Goal: Task Accomplishment & Management: Complete application form

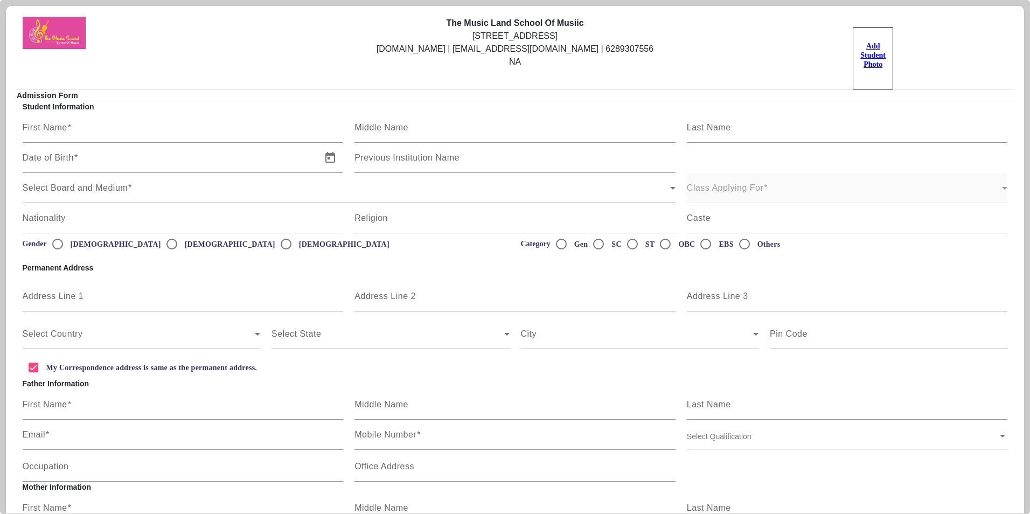
click at [866, 55] on u "Add Student Photo" at bounding box center [872, 55] width 25 height 26
click at [0, 0] on input "Add Student Photo" at bounding box center [0, 0] width 0 height 0
click at [868, 65] on u "Add Student Photo" at bounding box center [872, 55] width 25 height 26
click at [0, 0] on input "Add Student Photo" at bounding box center [0, 0] width 0 height 0
click at [873, 64] on u "Add Student Photo" at bounding box center [872, 55] width 25 height 26
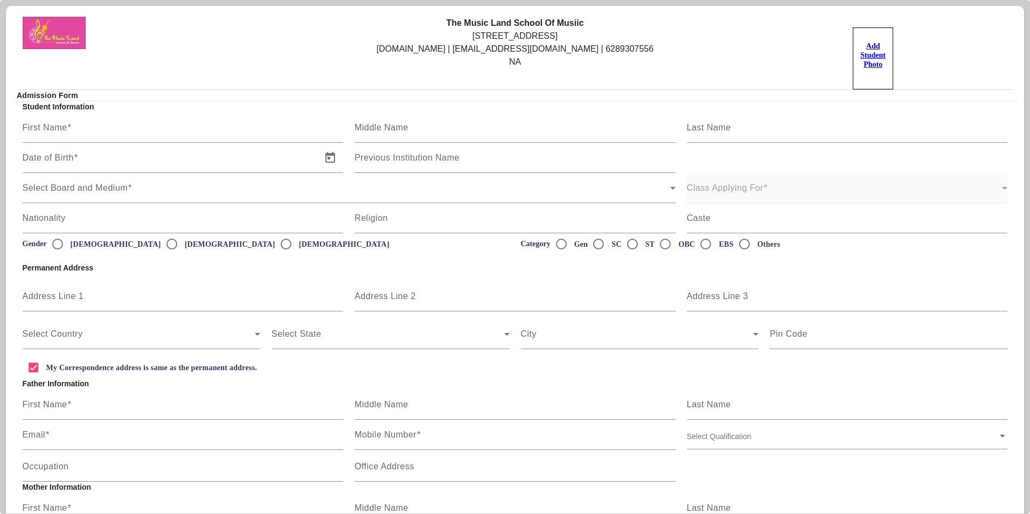
click at [0, 0] on input "Add Student Photo" at bounding box center [0, 0] width 0 height 0
click at [129, 128] on input "First Name" at bounding box center [183, 132] width 321 height 13
type input "[PERSON_NAME]"
click at [322, 154] on span "Open calendar" at bounding box center [330, 158] width 26 height 26
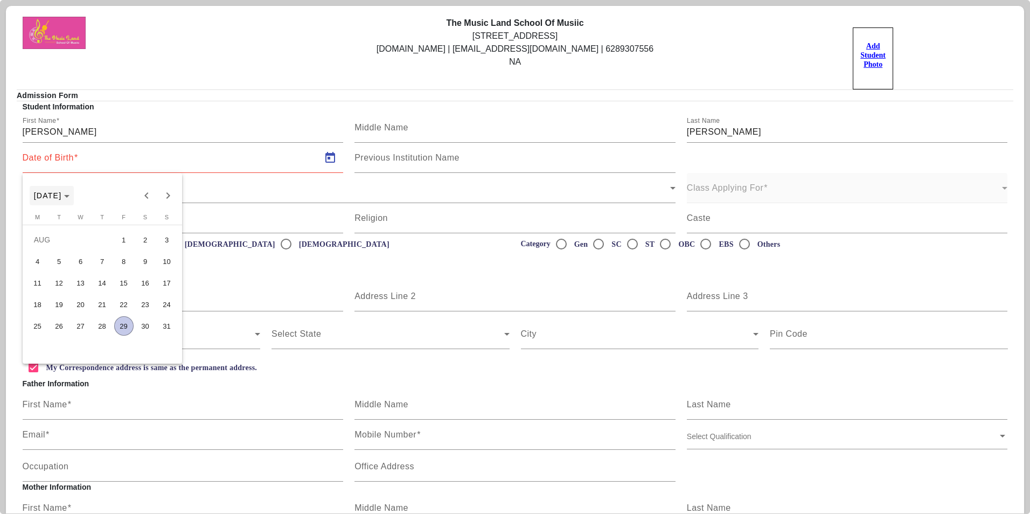
click at [62, 191] on span "[DATE]" at bounding box center [48, 195] width 28 height 9
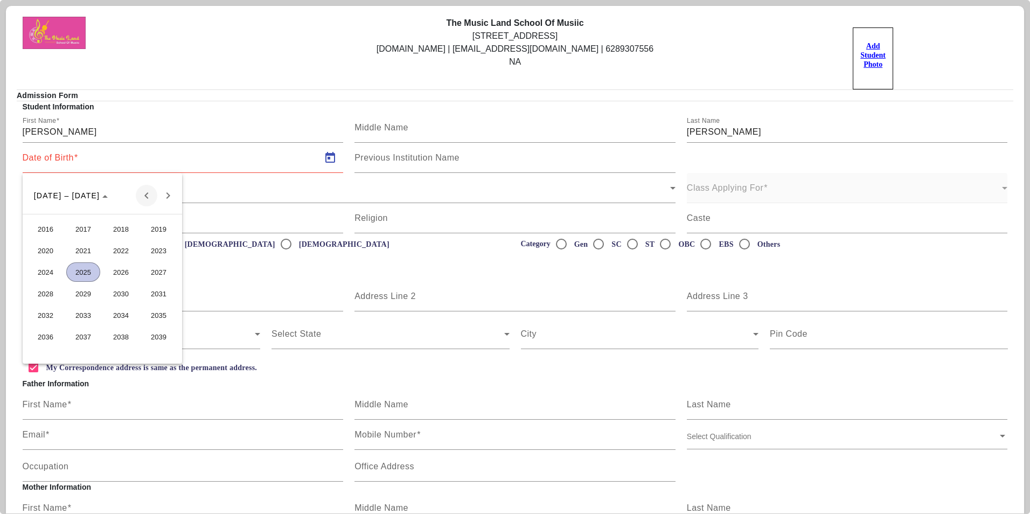
click at [148, 196] on span "Previous 24 years" at bounding box center [147, 196] width 22 height 22
click at [147, 197] on span "Previous 24 years" at bounding box center [147, 196] width 22 height 22
click at [155, 294] on span "1983" at bounding box center [159, 293] width 34 height 19
click at [118, 253] on span "MAR" at bounding box center [121, 250] width 34 height 19
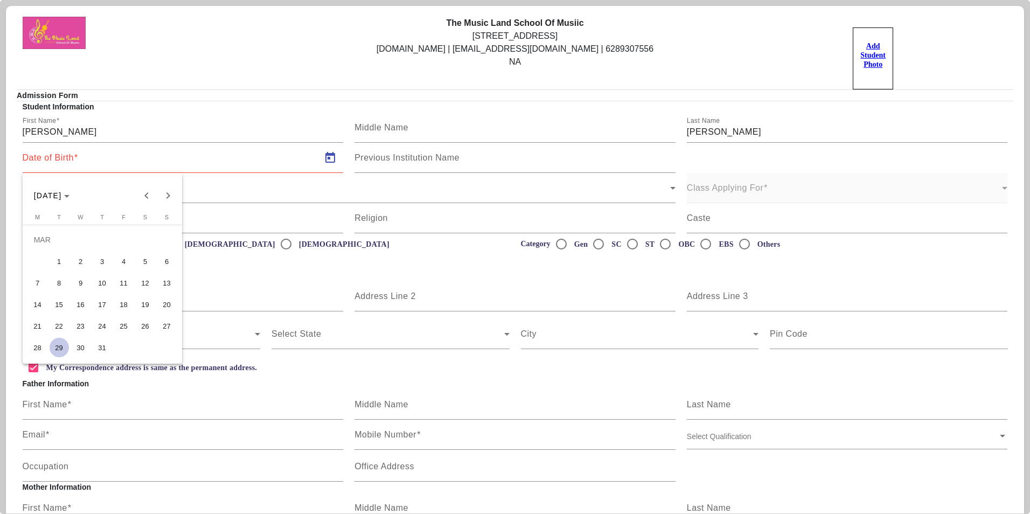
click at [60, 305] on span "15" at bounding box center [59, 304] width 19 height 19
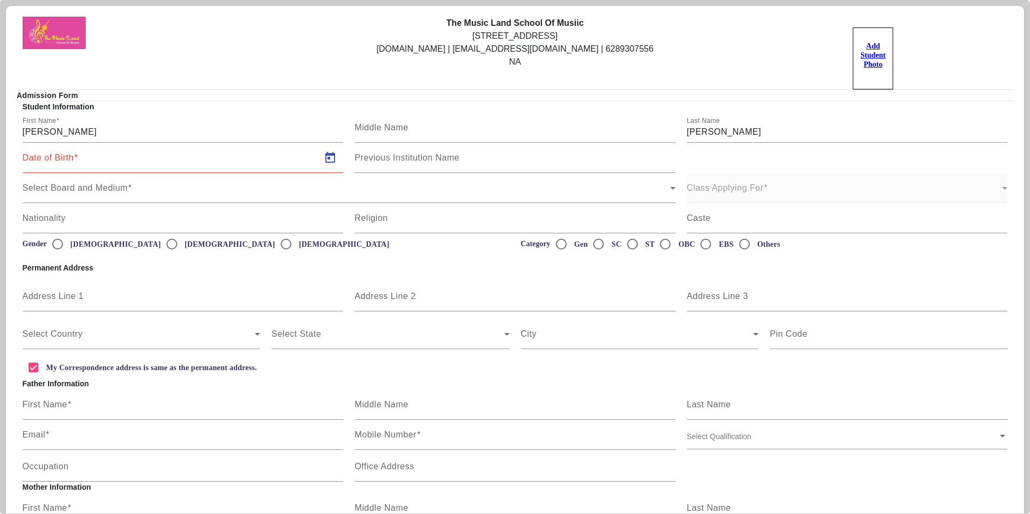
type input "[DATE]"
click at [458, 158] on mat-label "Previous Institution Name" at bounding box center [406, 157] width 105 height 9
click at [458, 158] on input "Previous Institution Name" at bounding box center [514, 162] width 321 height 13
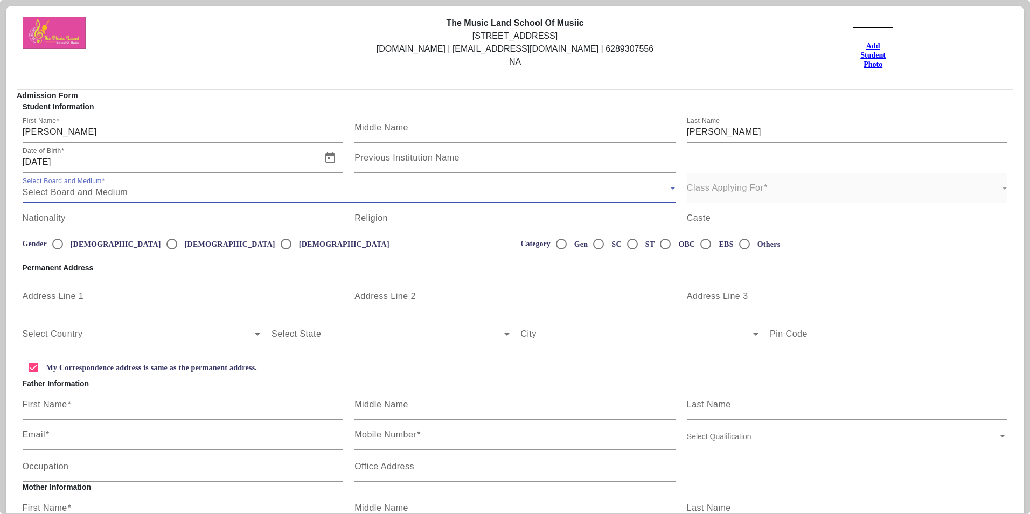
click at [669, 194] on icon at bounding box center [672, 188] width 13 height 13
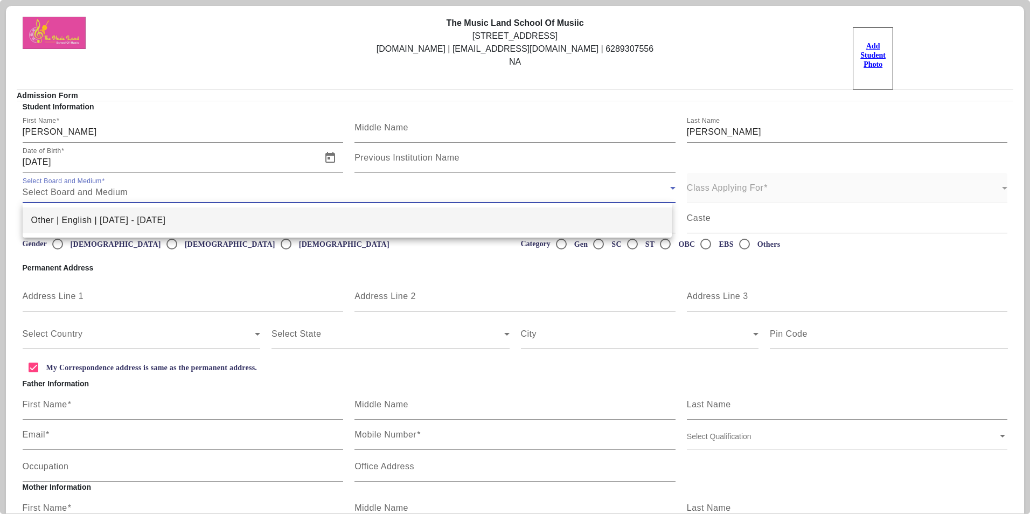
click at [171, 194] on div at bounding box center [515, 257] width 1030 height 514
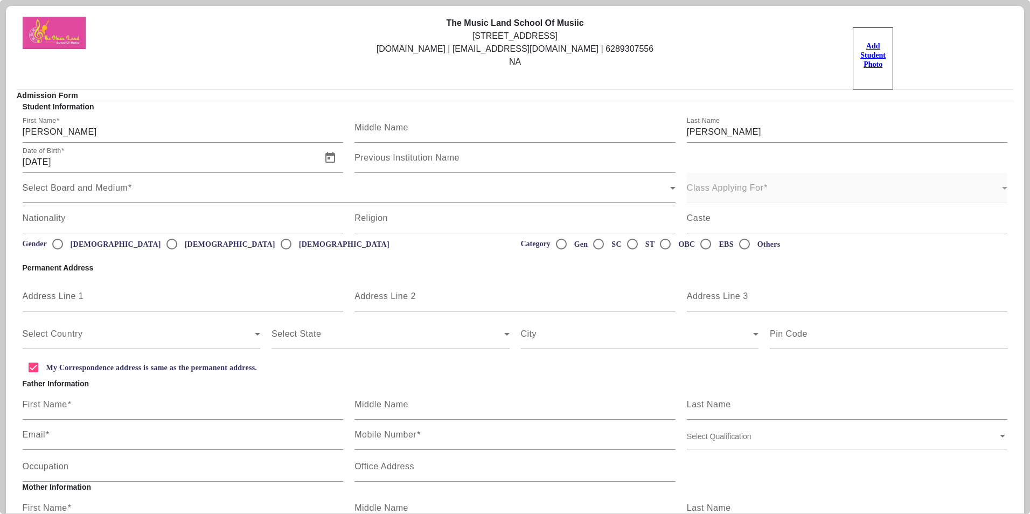
click at [171, 191] on div "Select Board and Medium" at bounding box center [347, 192] width 648 height 13
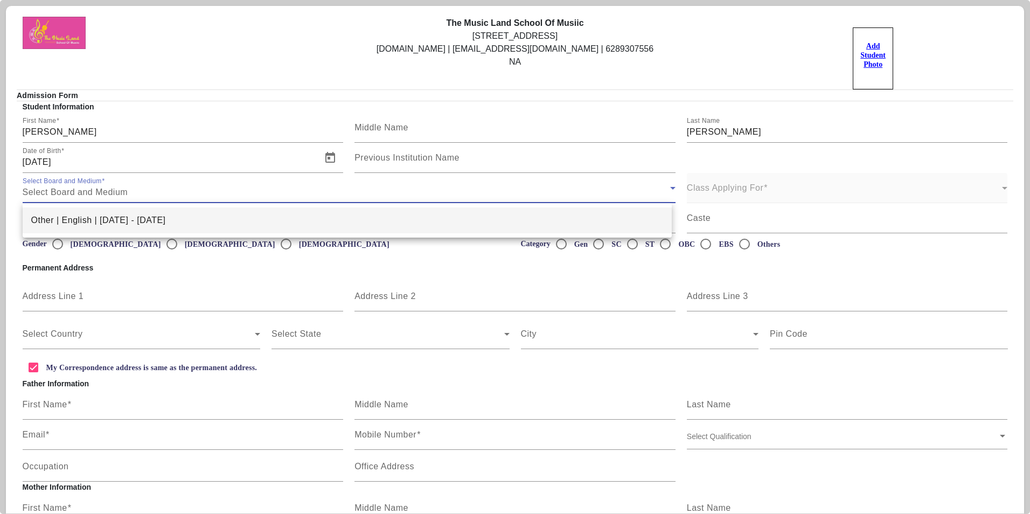
click at [50, 219] on span "Other | English | [DATE] - [DATE]" at bounding box center [98, 220] width 135 height 13
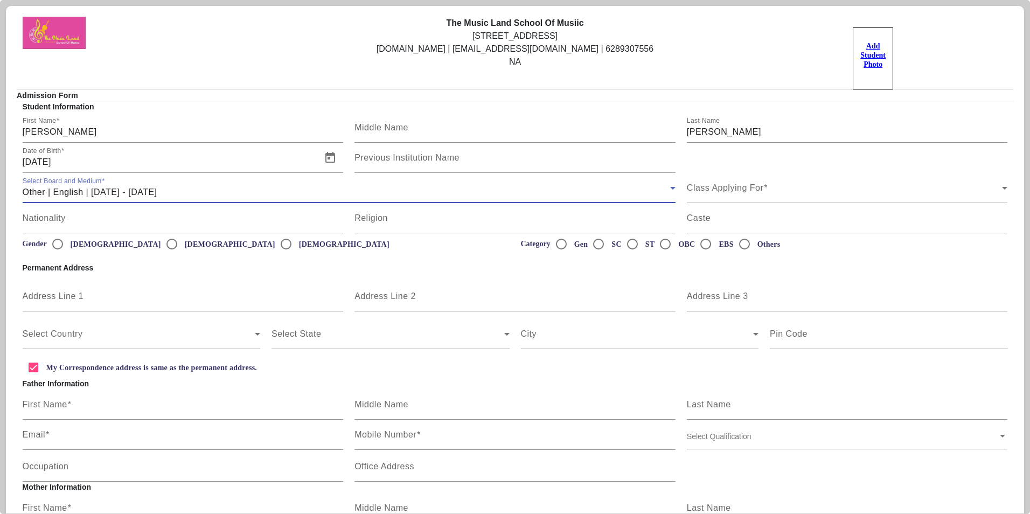
click at [190, 193] on div "Other | English | [DATE] - [DATE]" at bounding box center [347, 192] width 648 height 13
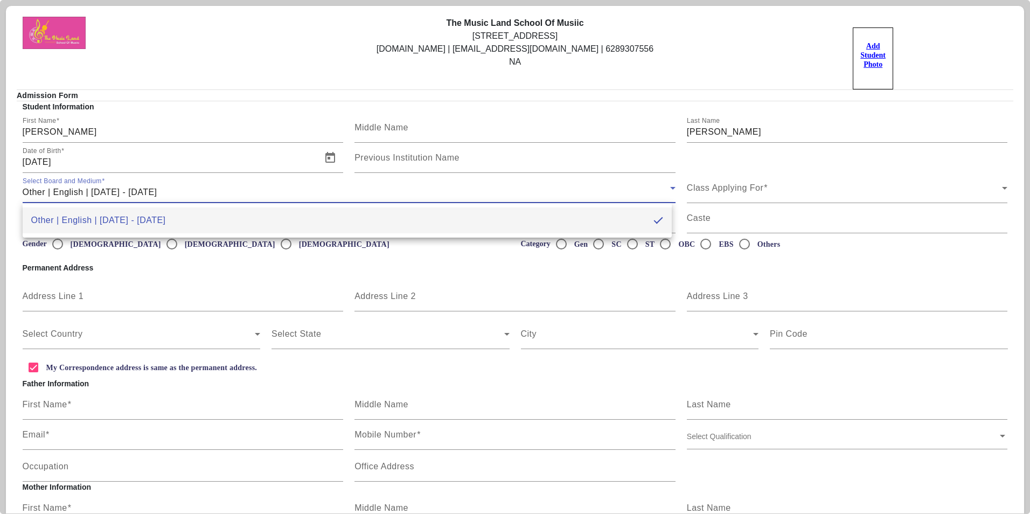
click at [330, 219] on mat-option "Other | English | [DATE] - [DATE]" at bounding box center [348, 220] width 650 height 26
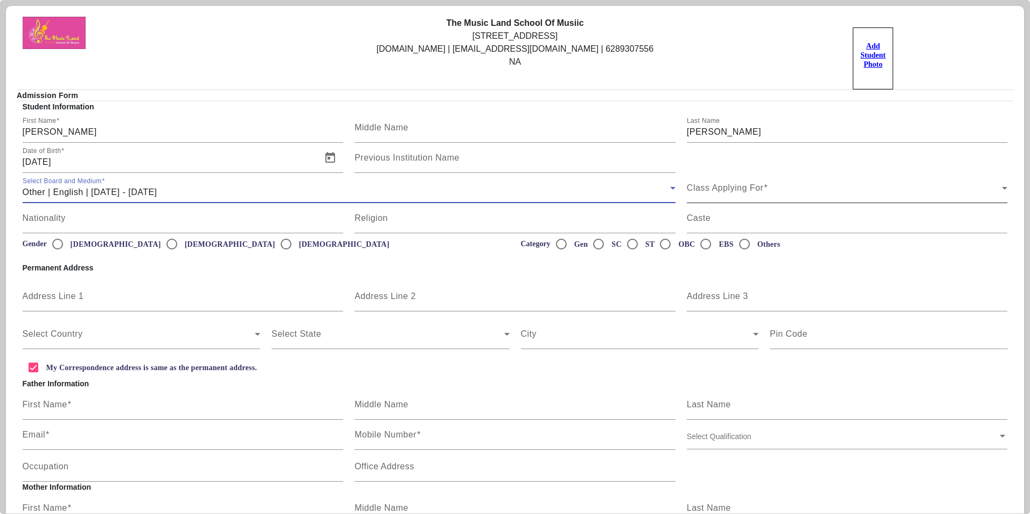
click at [768, 190] on div "Class Applying For" at bounding box center [845, 192] width 316 height 13
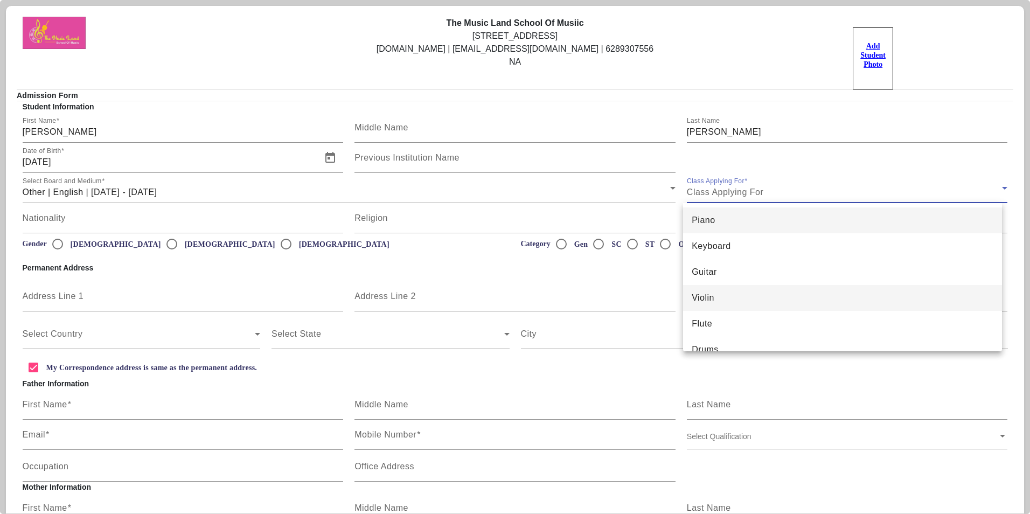
click at [726, 298] on mat-option "Violin" at bounding box center [842, 298] width 319 height 26
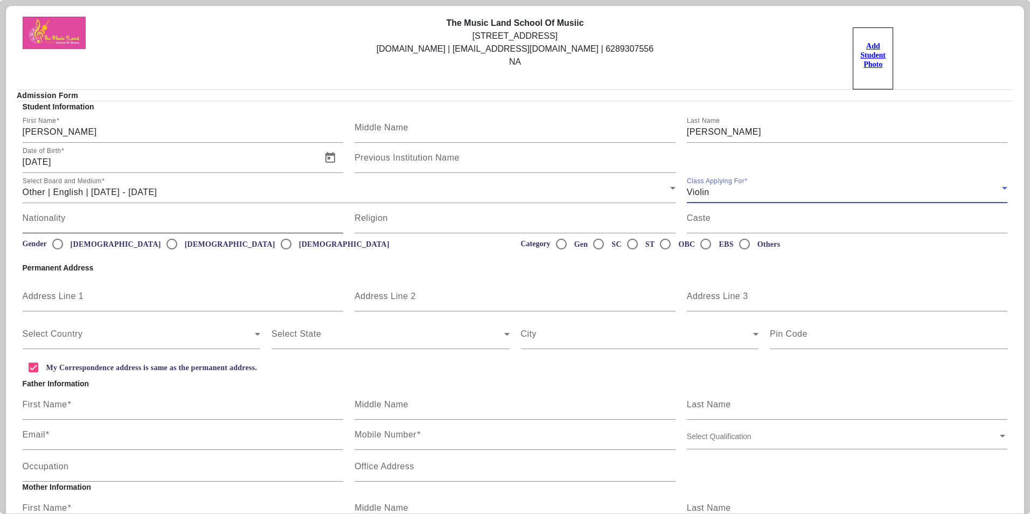
click at [87, 225] on input "Nationality" at bounding box center [183, 222] width 321 height 13
type input "[DEMOGRAPHIC_DATA]"
click at [58, 243] on input "[DEMOGRAPHIC_DATA]" at bounding box center [58, 244] width 22 height 22
radio input "true"
click at [559, 245] on input "Gen" at bounding box center [562, 244] width 22 height 22
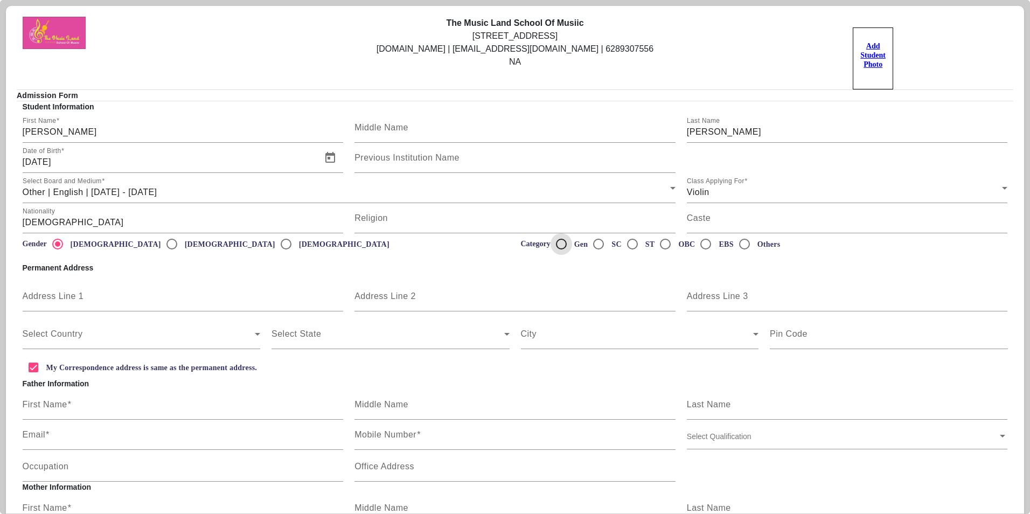
radio input "true"
click at [90, 297] on input "Address Line 1" at bounding box center [183, 300] width 321 height 13
type input "Flat NMo B2,2nd Floor"
type input "Shantiniketan Apartment"
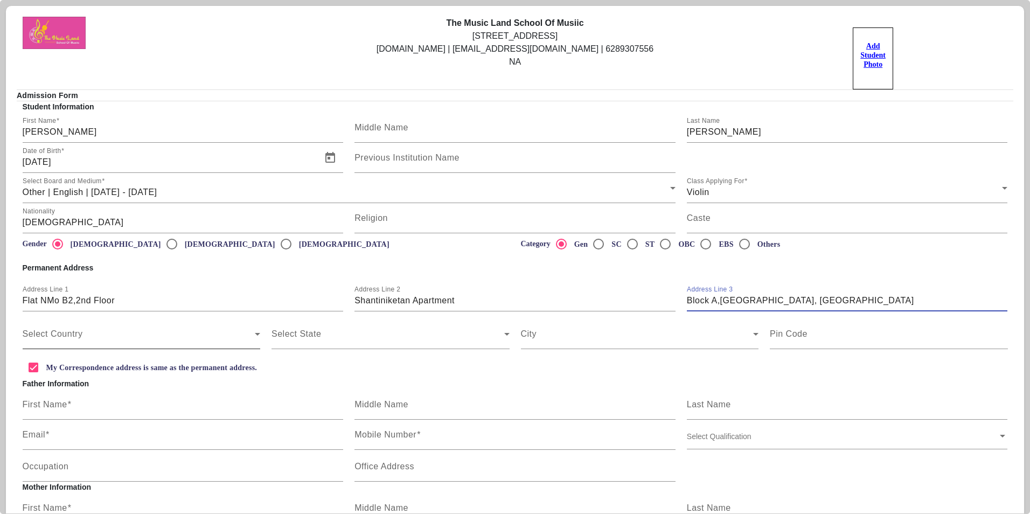
type input "Block A,[GEOGRAPHIC_DATA], [GEOGRAPHIC_DATA]"
click at [139, 334] on span at bounding box center [139, 338] width 233 height 13
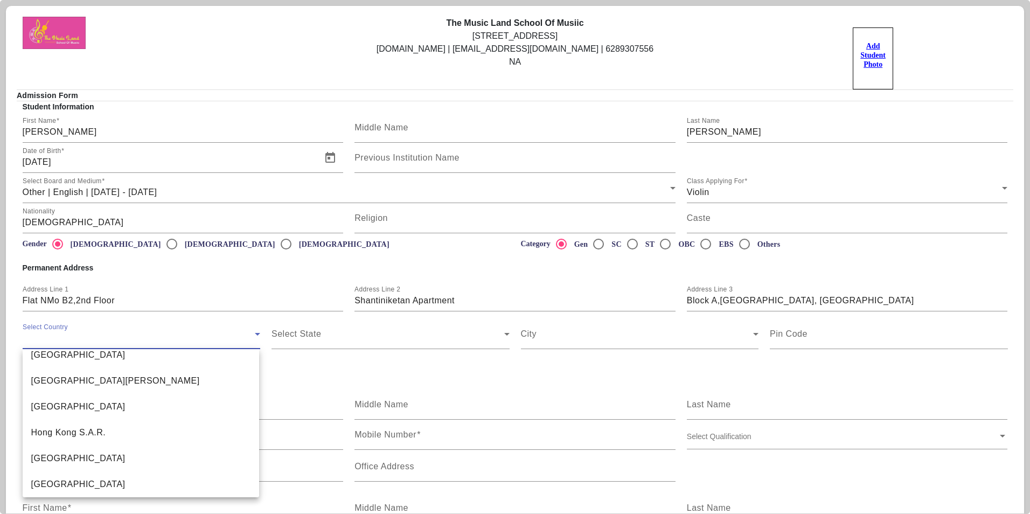
scroll to position [2468, 0]
click at [56, 479] on mat-option "[GEOGRAPHIC_DATA]" at bounding box center [141, 484] width 237 height 26
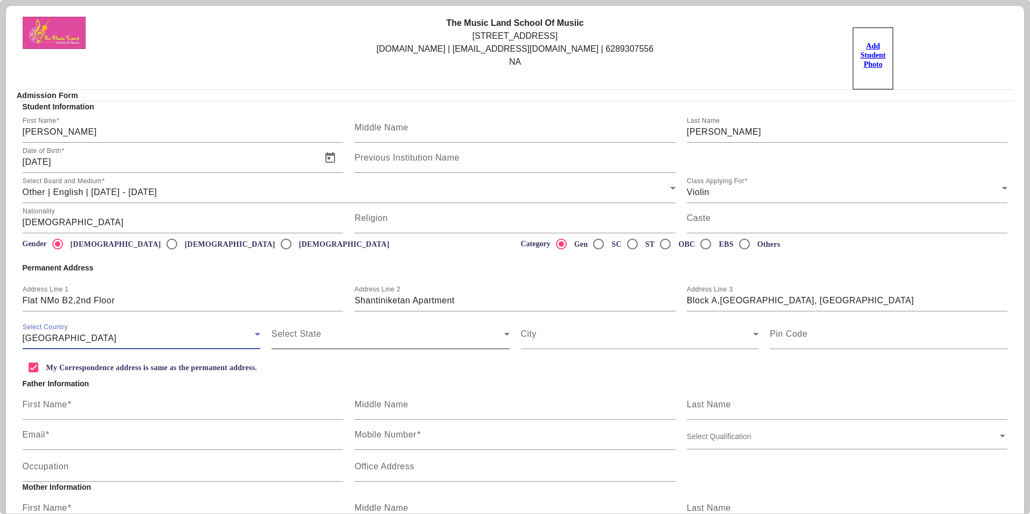
click at [340, 332] on span at bounding box center [388, 338] width 233 height 13
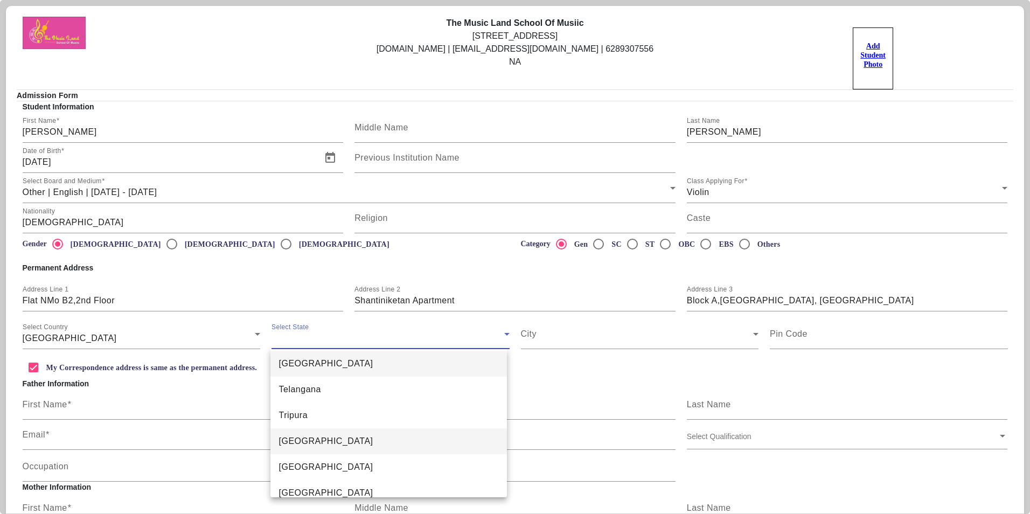
scroll to position [791, 0]
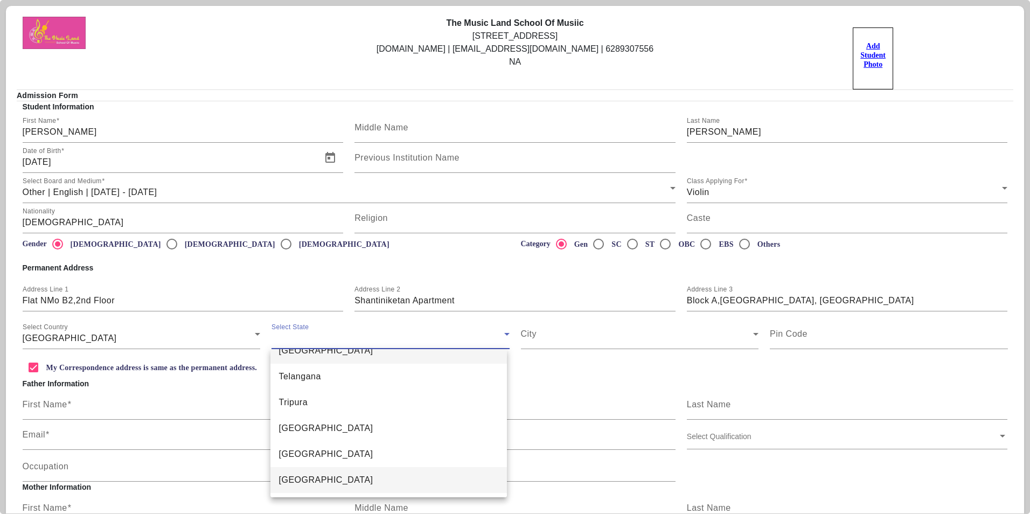
click at [311, 476] on span "[GEOGRAPHIC_DATA]" at bounding box center [326, 480] width 94 height 13
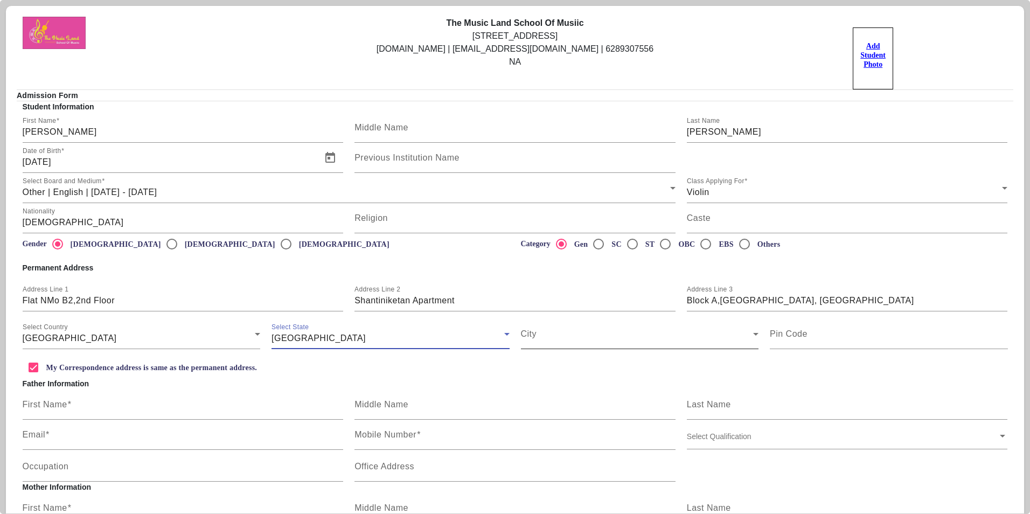
click at [566, 339] on span at bounding box center [637, 338] width 233 height 13
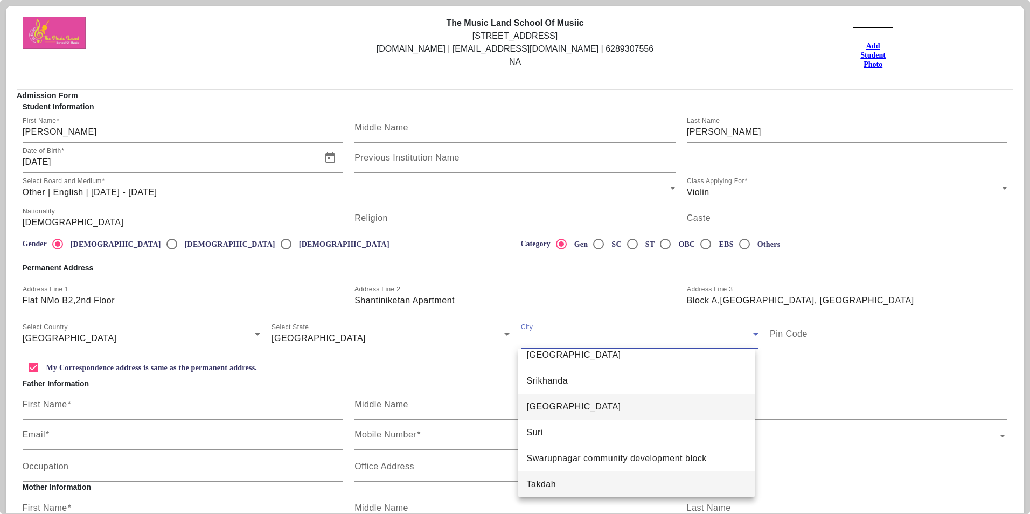
scroll to position [3883, 0]
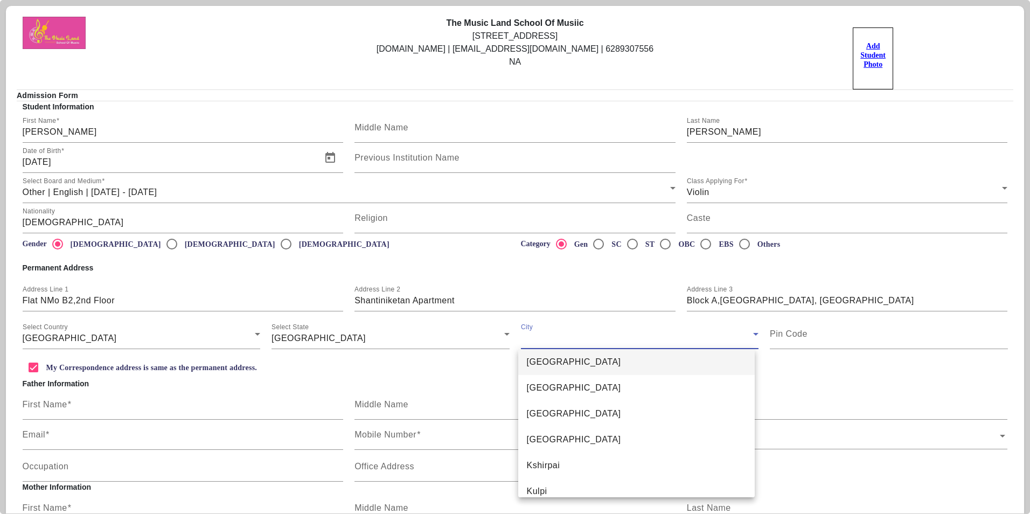
click at [555, 362] on span "[GEOGRAPHIC_DATA]" at bounding box center [574, 362] width 94 height 13
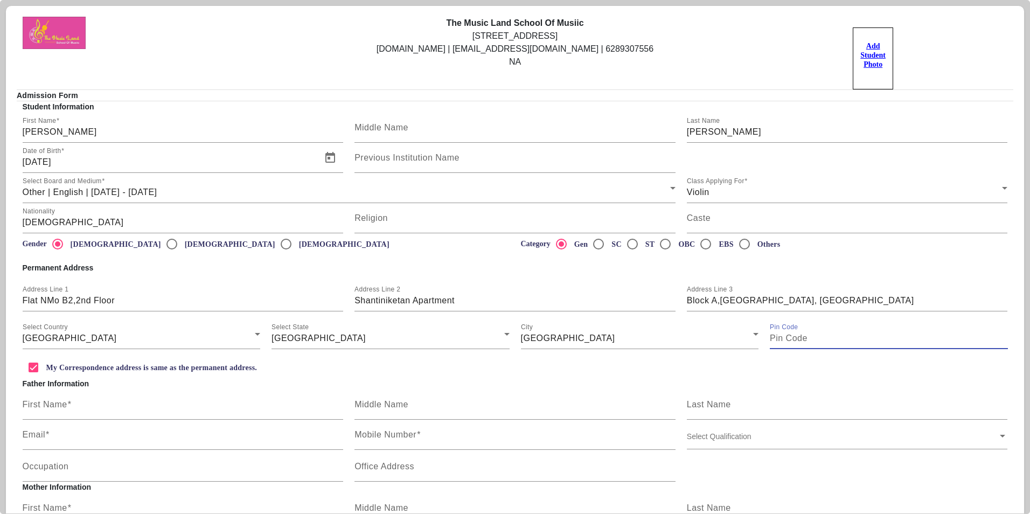
click at [818, 344] on input "Pin Code" at bounding box center [889, 338] width 238 height 13
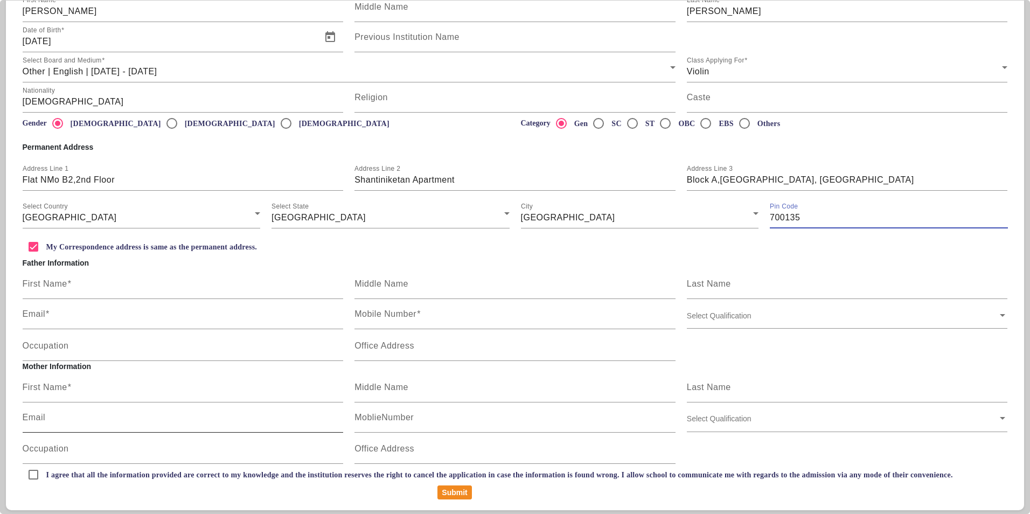
scroll to position [123, 0]
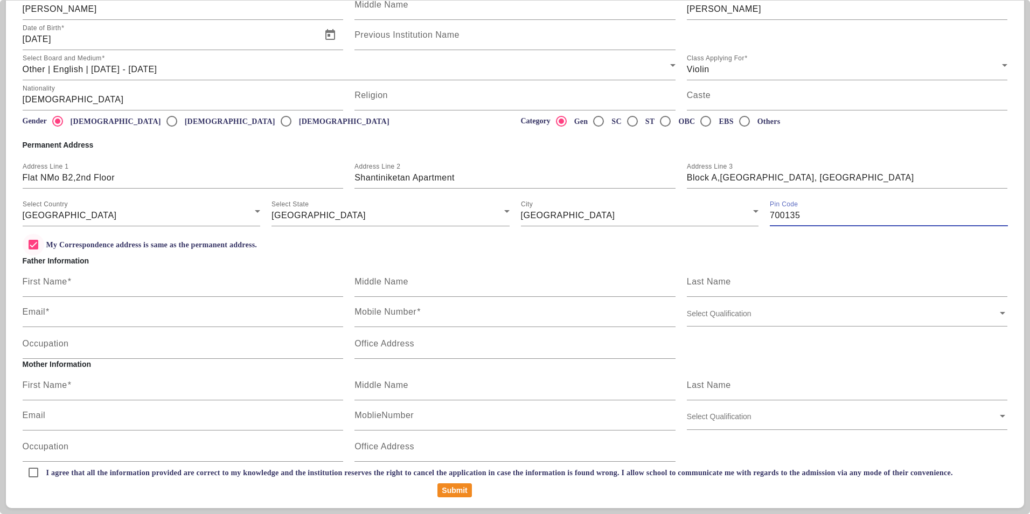
type input "700135"
click at [33, 241] on input "My Correspondence address is same as the permanent address." at bounding box center [34, 245] width 22 height 22
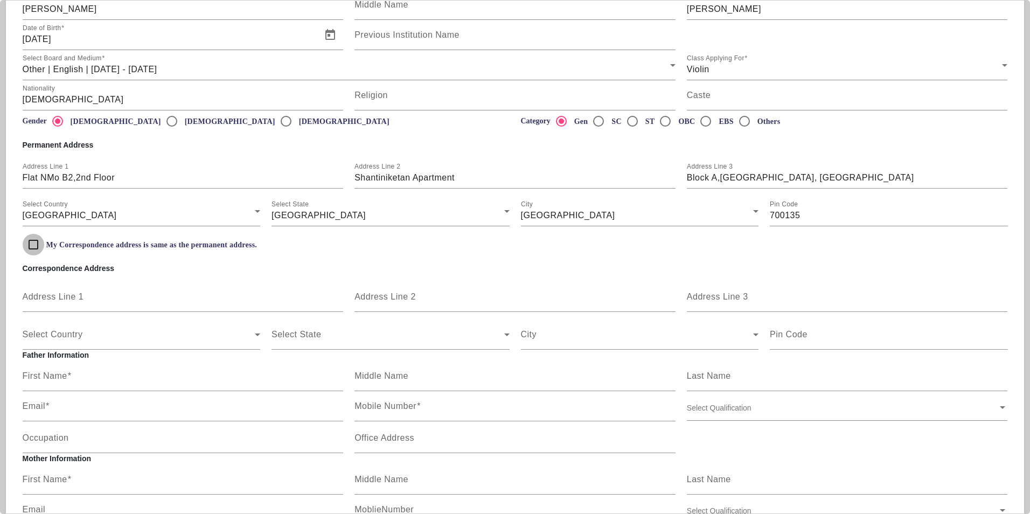
click at [33, 241] on input "My Correspondence address is same as the permanent address." at bounding box center [34, 245] width 22 height 22
checkbox input "true"
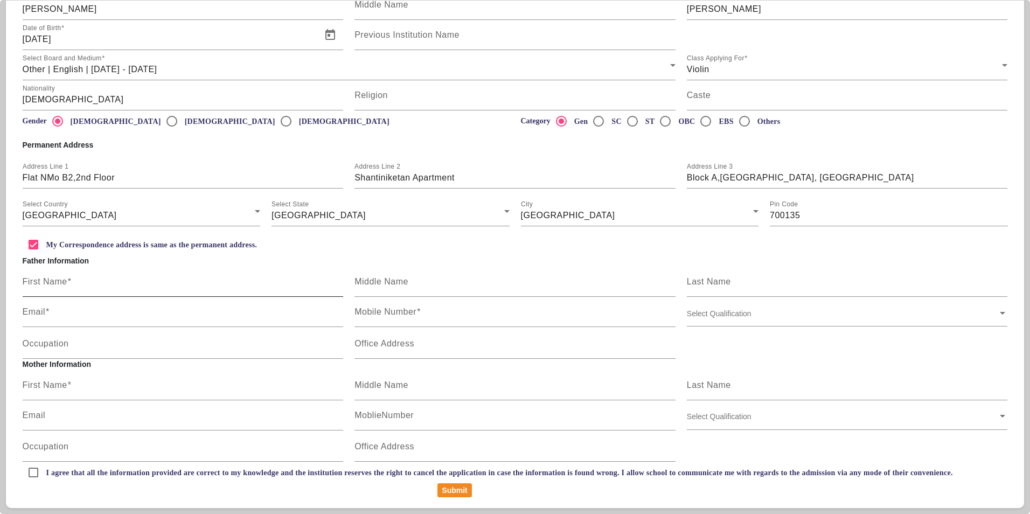
click at [75, 282] on input "First Name" at bounding box center [183, 286] width 321 height 13
type input "Raghunath"
type input "[PERSON_NAME]"
click at [77, 320] on input "Email" at bounding box center [183, 316] width 321 height 13
type input "[EMAIL_ADDRESS][DOMAIN_NAME]"
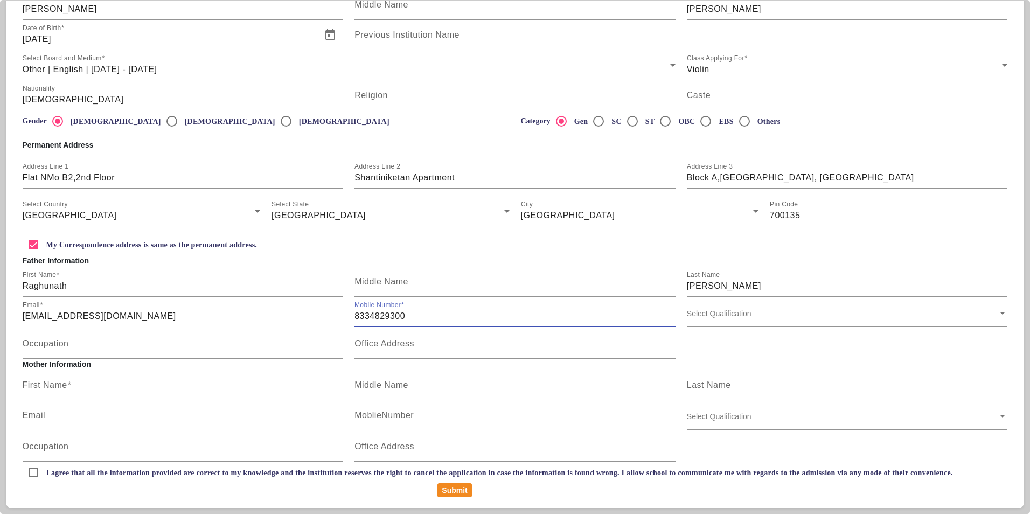
type input "8334829300"
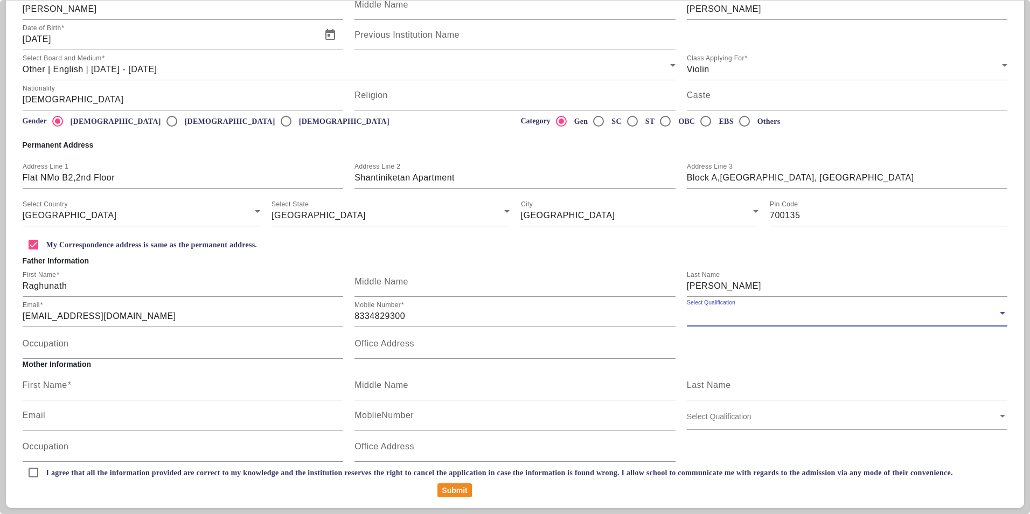
click at [999, 316] on span at bounding box center [1003, 312] width 10 height 11
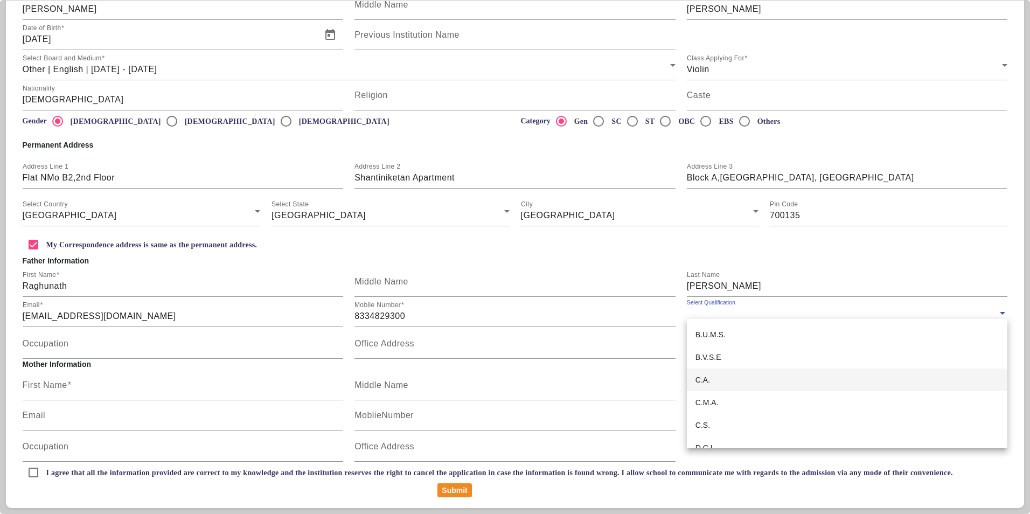
scroll to position [449, 0]
click at [745, 399] on div "[DOMAIN_NAME]." at bounding box center [847, 402] width 321 height 23
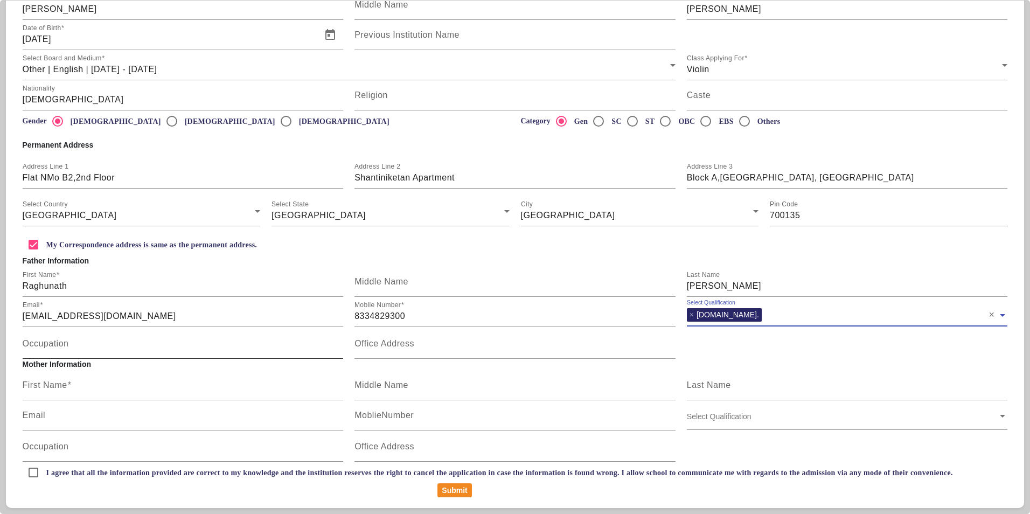
click at [87, 347] on input "Occupation" at bounding box center [183, 348] width 321 height 13
type input "IT Professional"
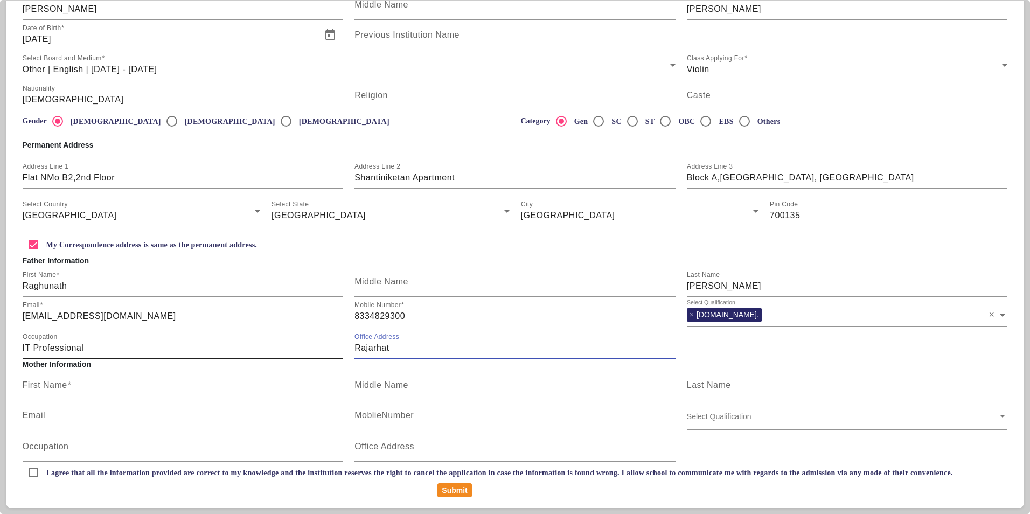
type input "Rajarhat"
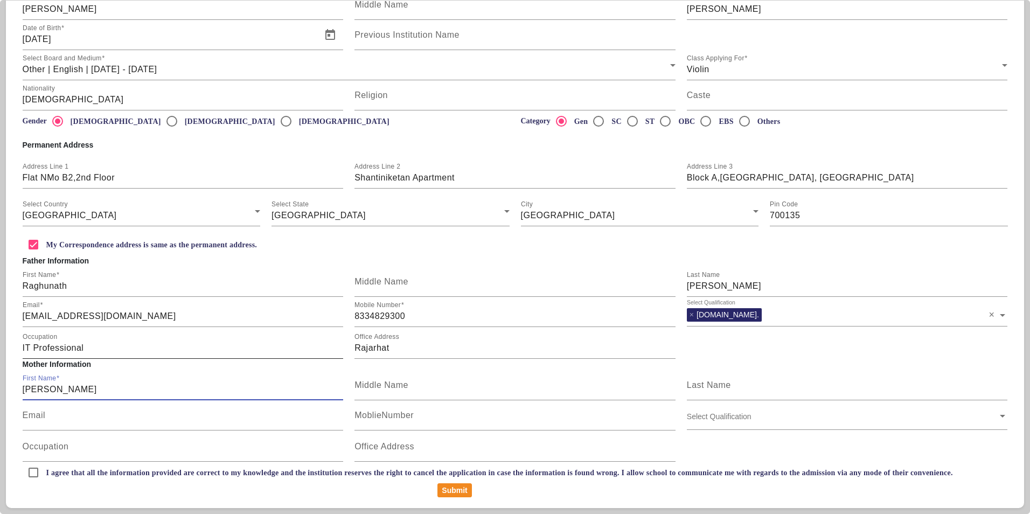
type input "[PERSON_NAME]"
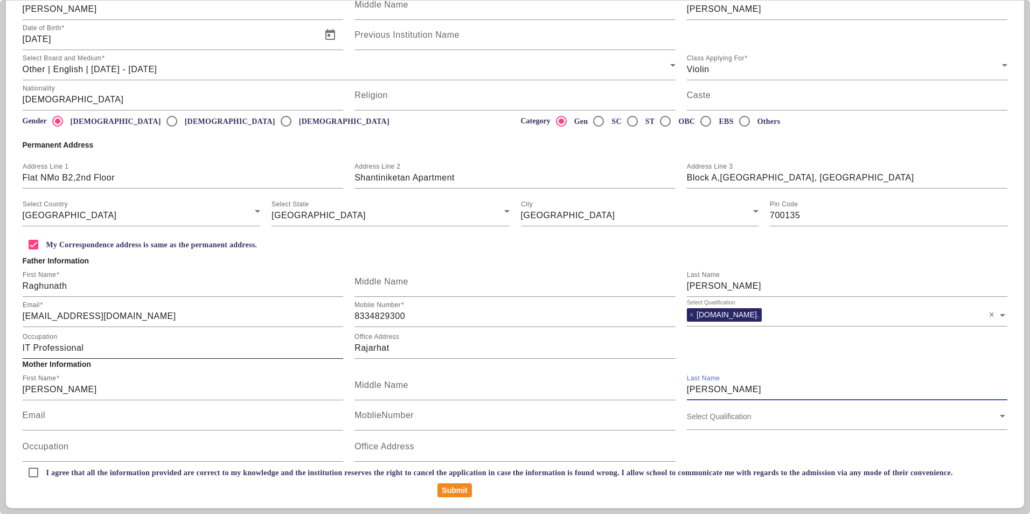
type input "[PERSON_NAME]"
type input "[EMAIL_ADDRESS][DOMAIN_NAME]"
type input "8334829300"
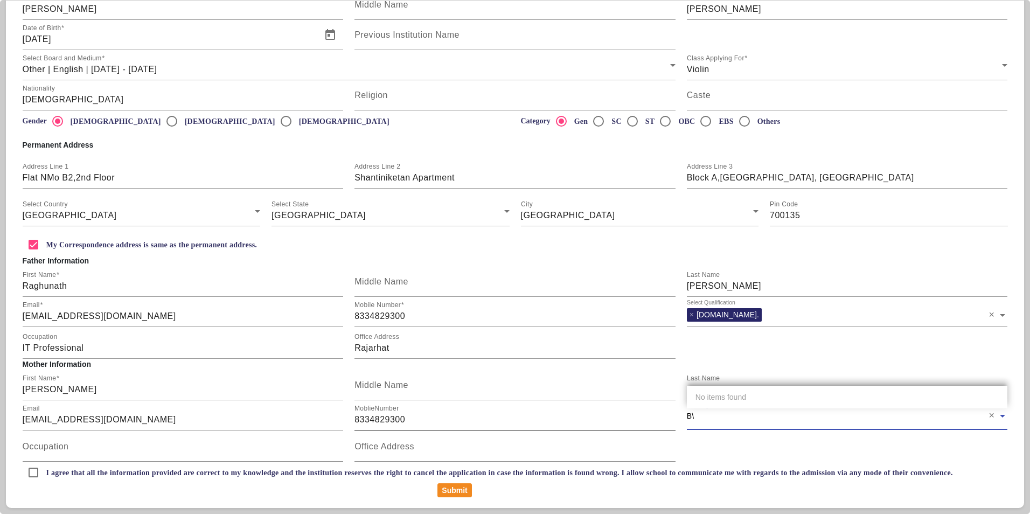
type input "B"
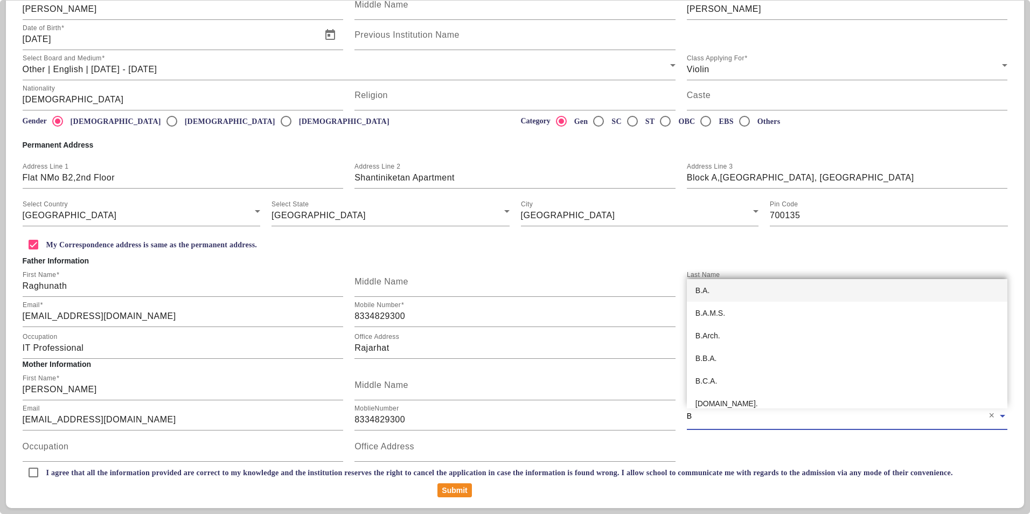
click at [711, 289] on div "B.A." at bounding box center [847, 290] width 321 height 23
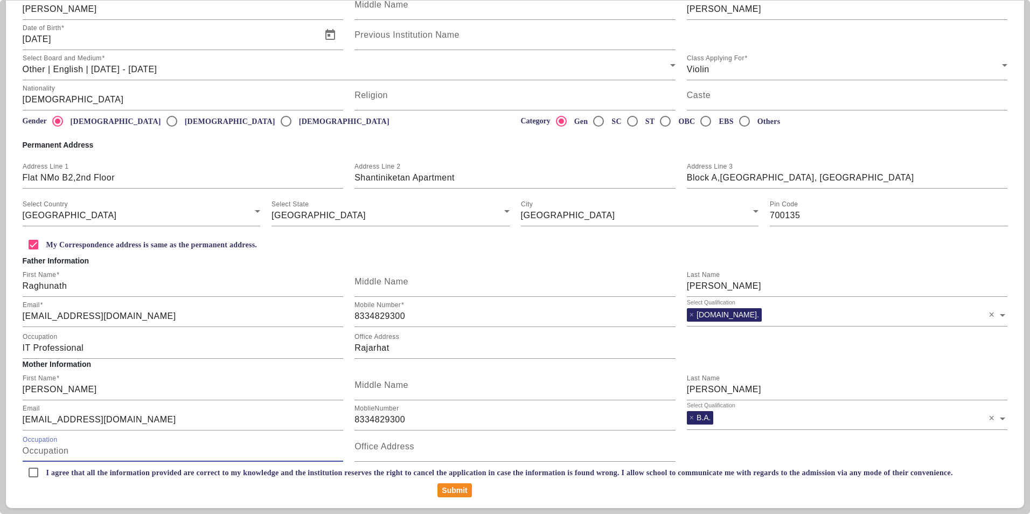
click at [155, 453] on input "Occupation" at bounding box center [183, 450] width 321 height 13
click at [29, 471] on input "I agree that all the information provided are correct to my knowledge and the i…" at bounding box center [34, 473] width 22 height 22
checkbox input "true"
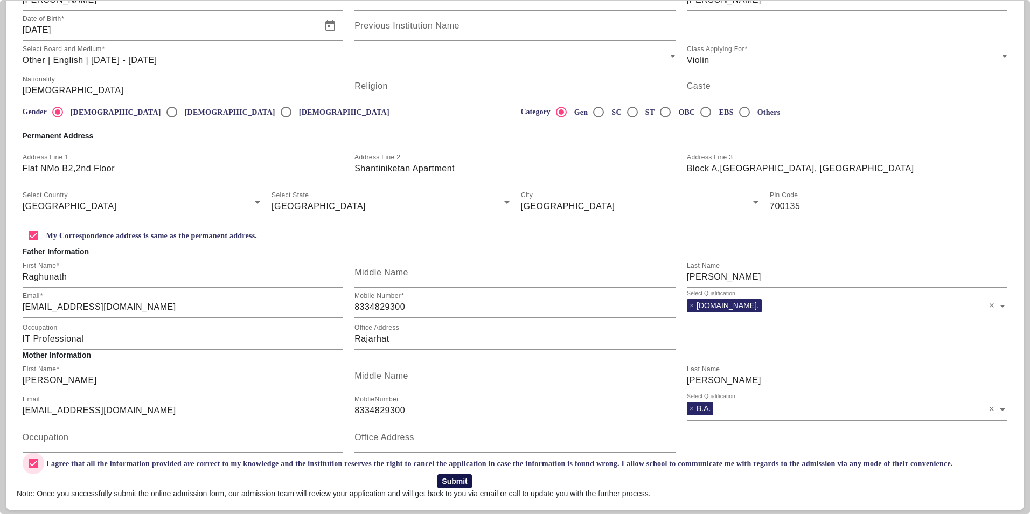
scroll to position [134, 0]
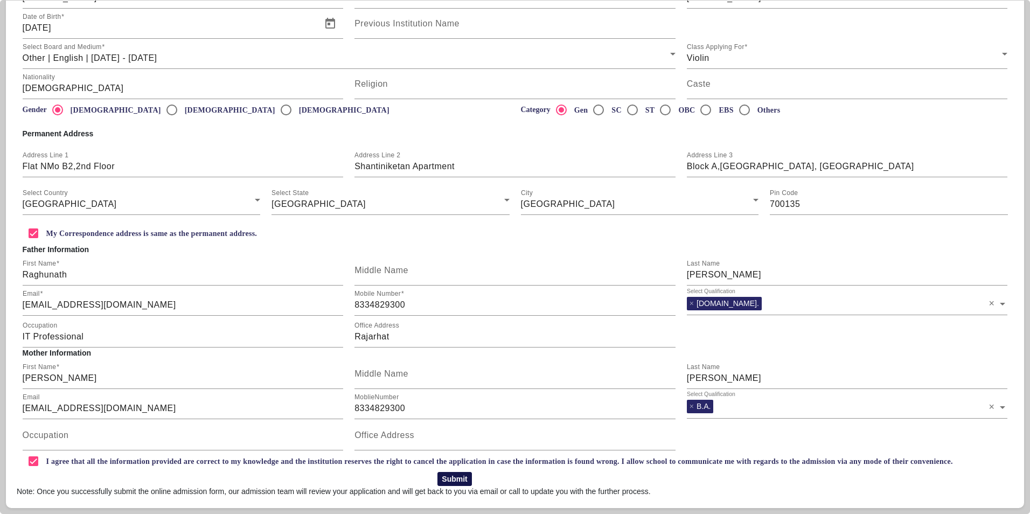
click at [451, 476] on button "Submit" at bounding box center [454, 479] width 34 height 14
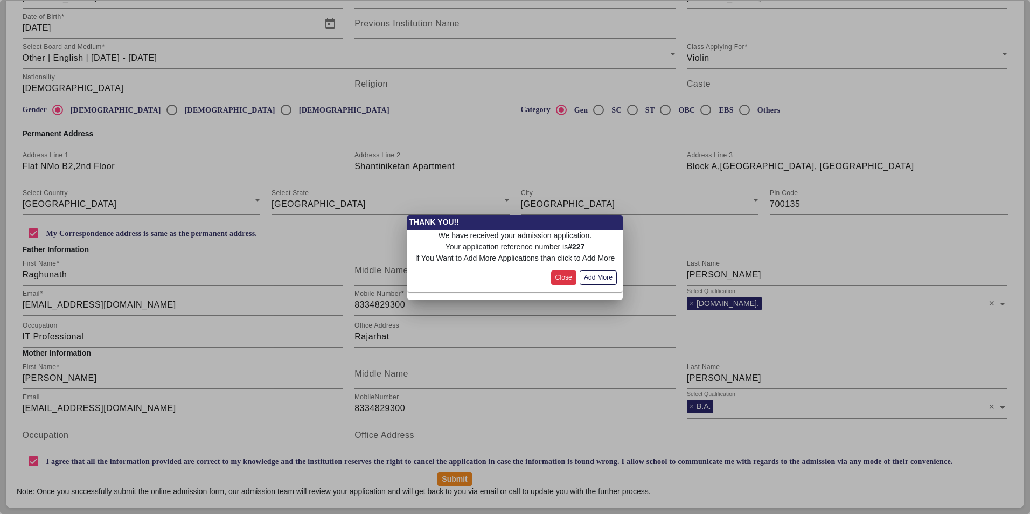
click at [558, 277] on button "Close" at bounding box center [563, 277] width 25 height 15
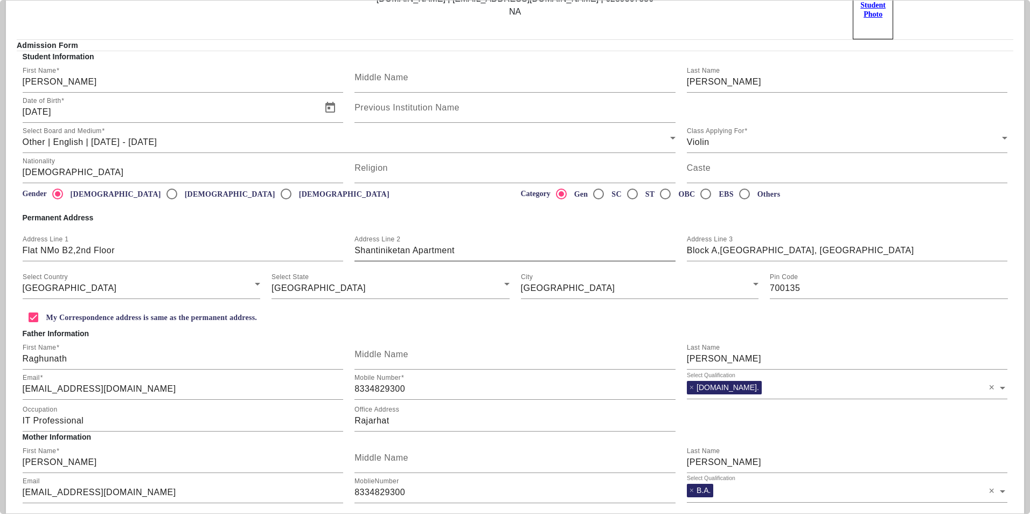
scroll to position [0, 0]
